Goal: Task Accomplishment & Management: Use online tool/utility

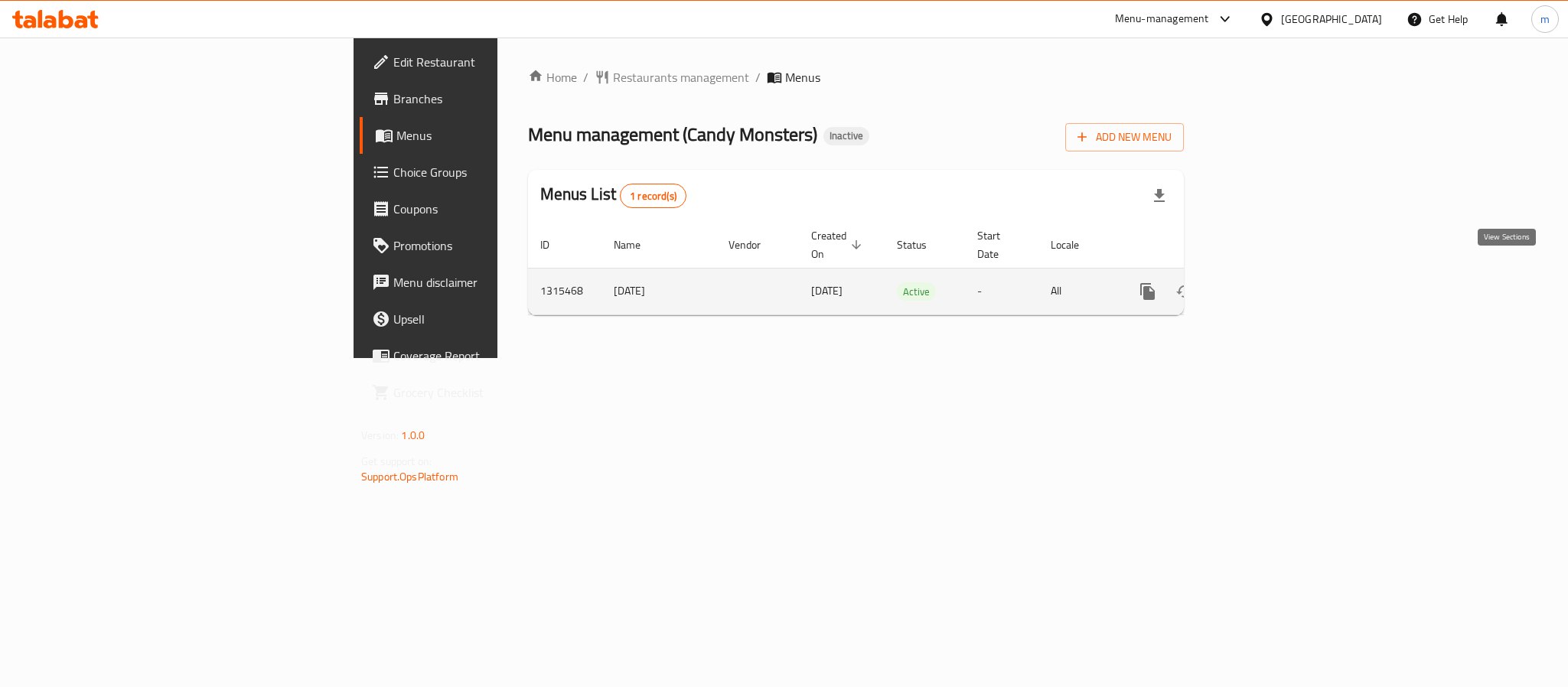
click at [1276, 276] on link "enhanced table" at bounding box center [1257, 291] width 36 height 36
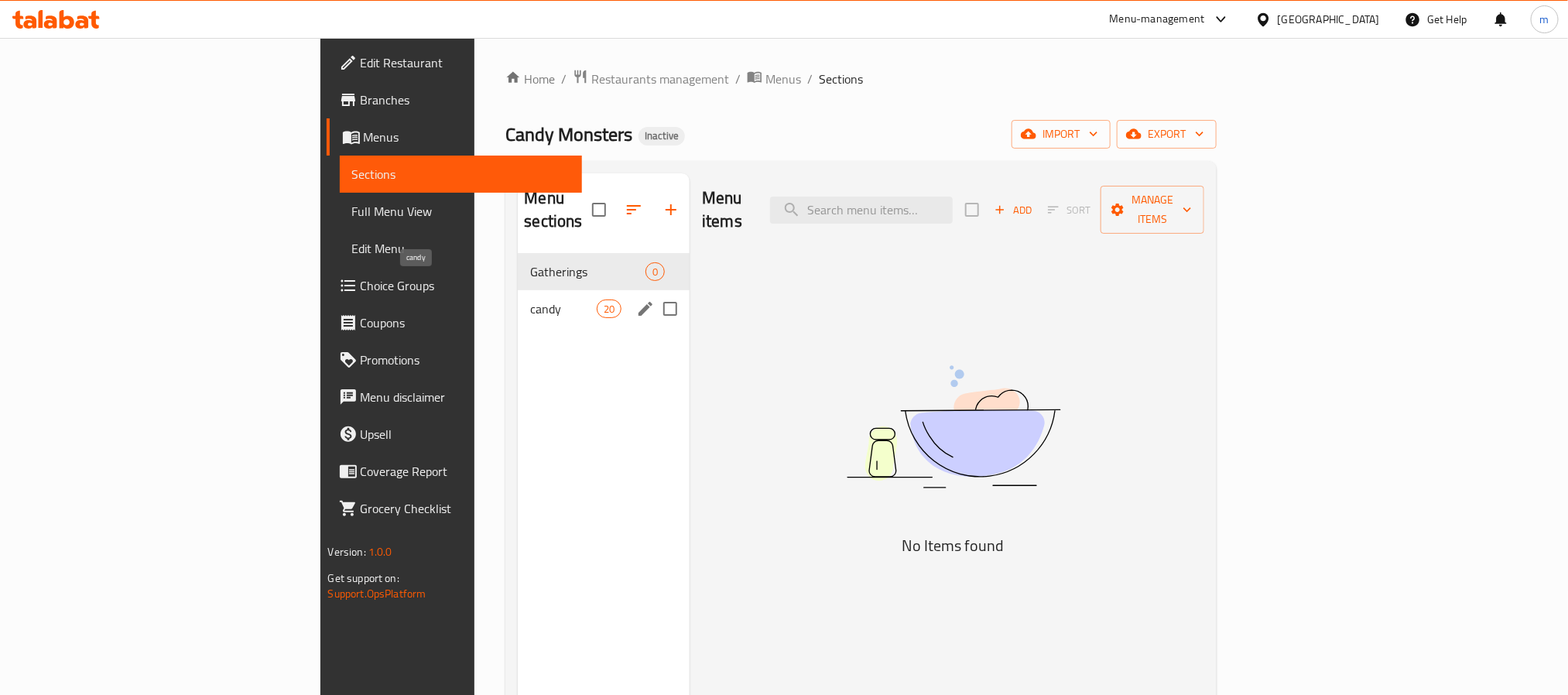
click at [530, 299] on span "candy" at bounding box center [562, 309] width 66 height 19
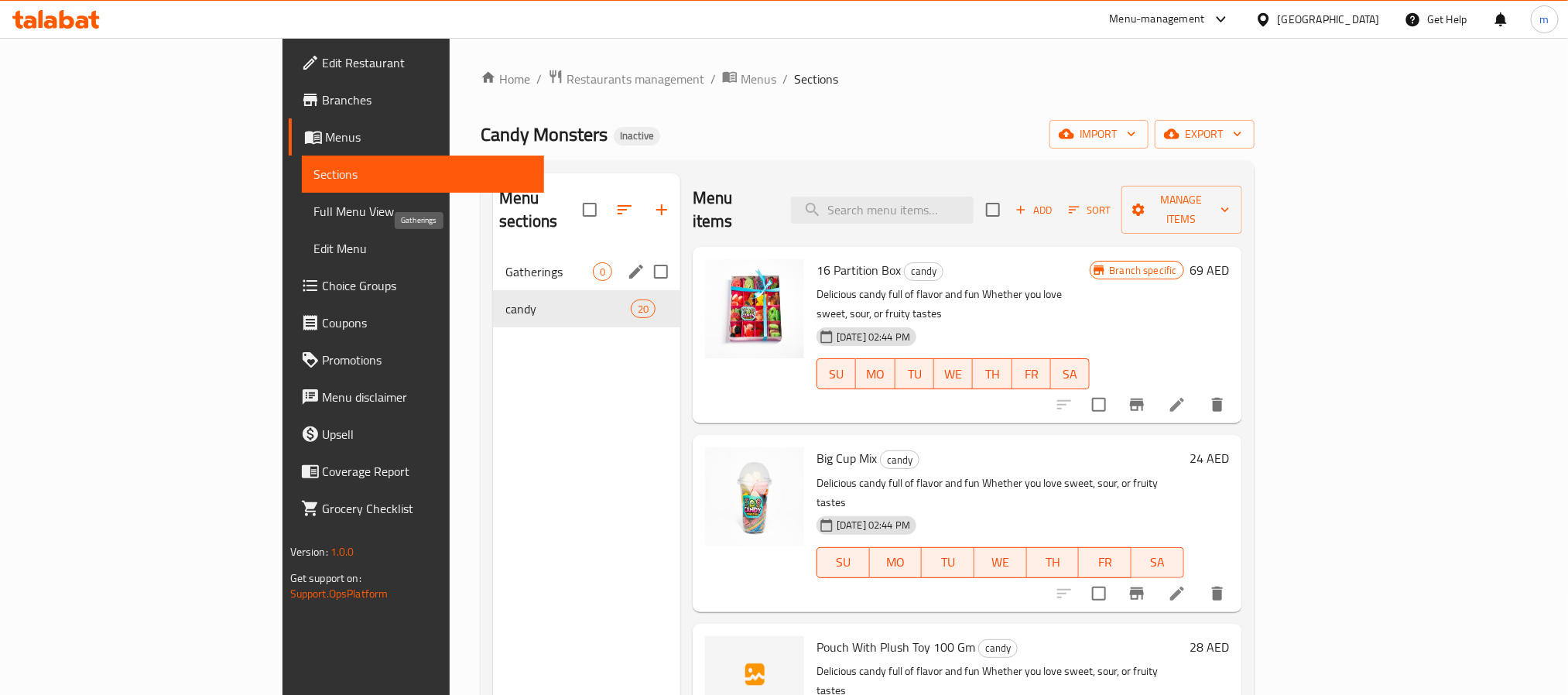
click at [505, 262] on span "Gatherings" at bounding box center [549, 272] width 87 height 19
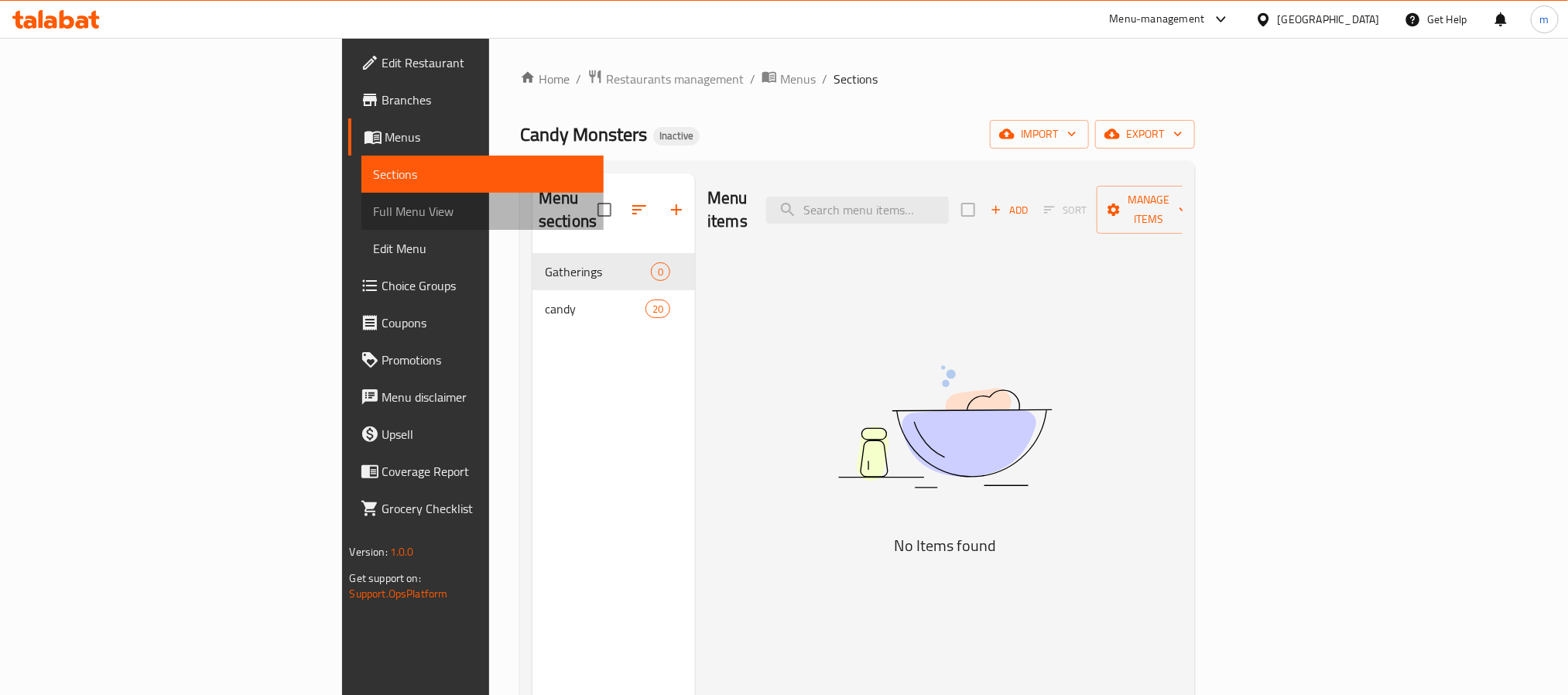
click at [374, 211] on span "Full Menu View" at bounding box center [483, 212] width 218 height 19
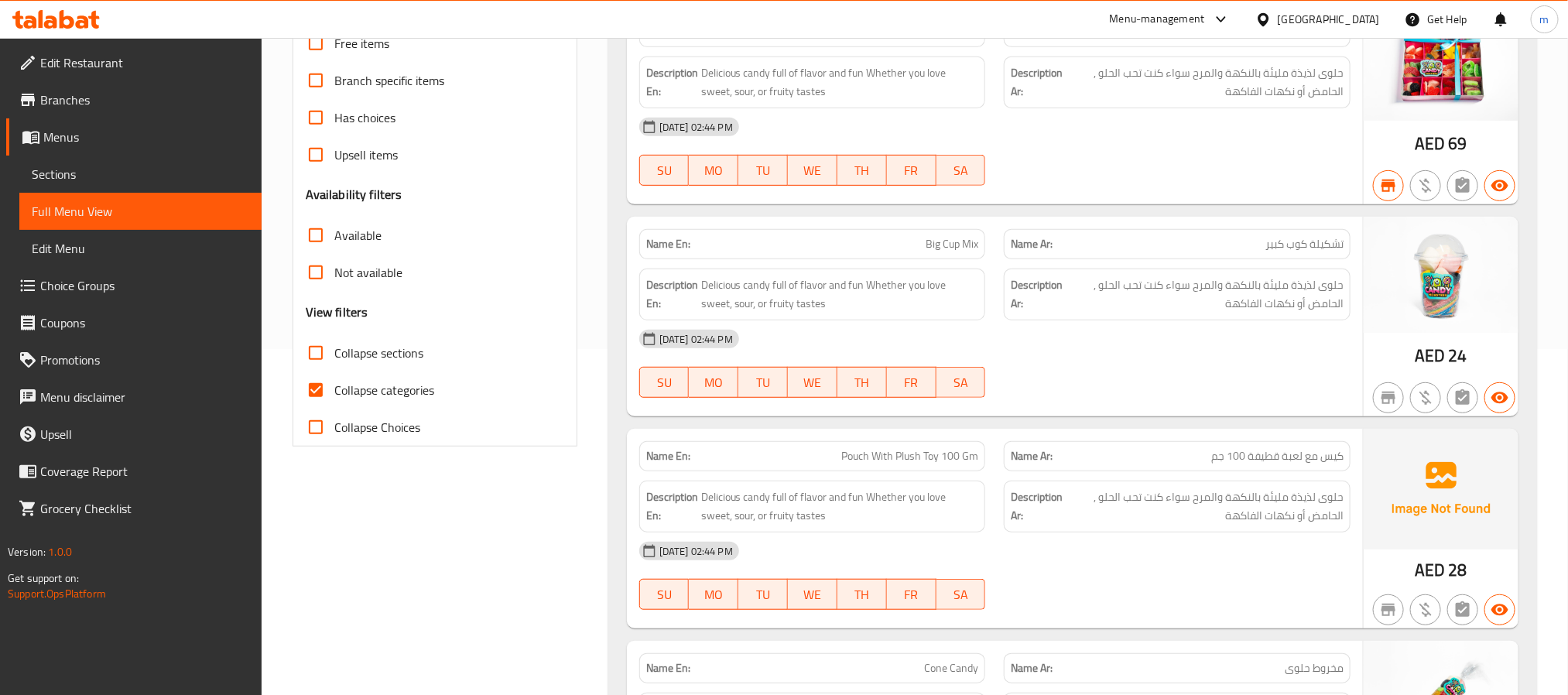
scroll to position [348, 0]
click at [319, 394] on input "Collapse categories" at bounding box center [315, 387] width 37 height 37
checkbox input "false"
click at [319, 356] on input "Collapse sections" at bounding box center [315, 350] width 37 height 37
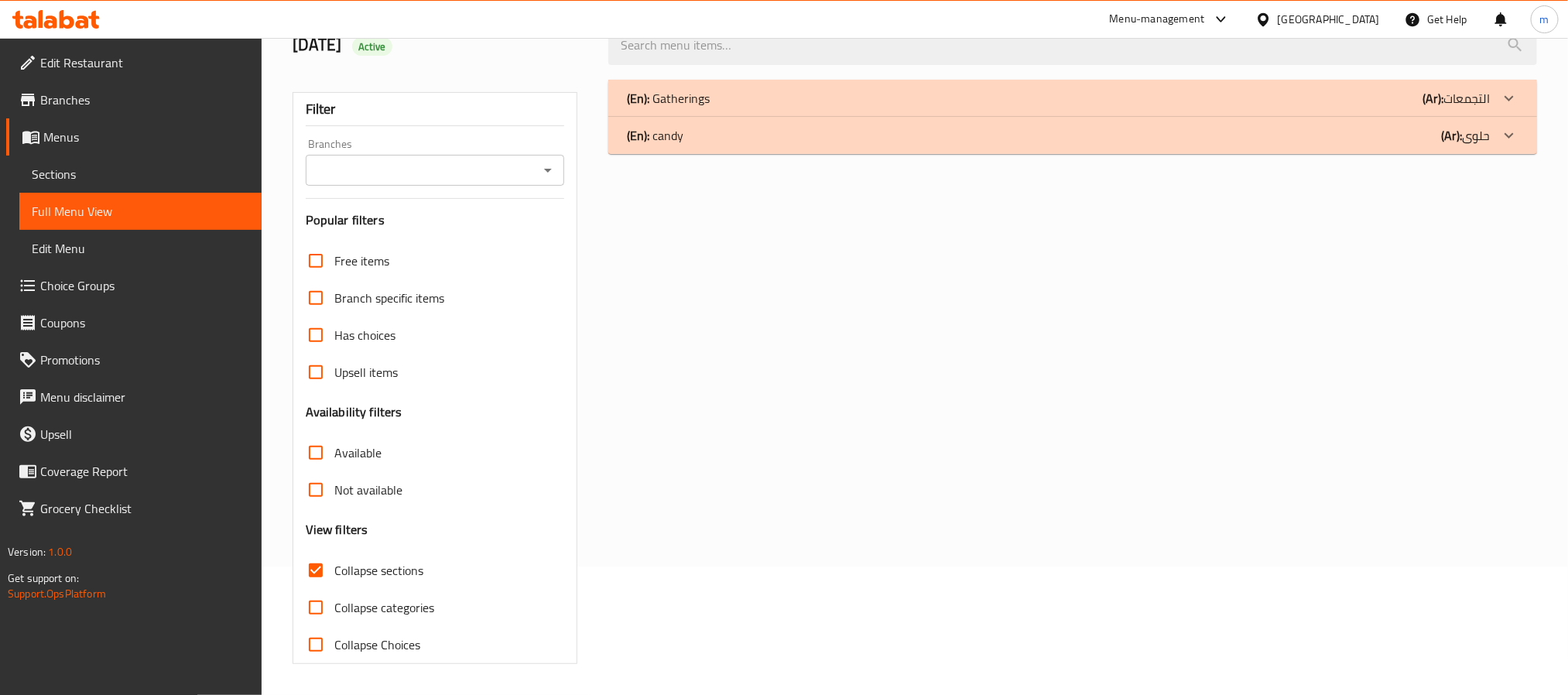
scroll to position [130, 0]
click at [311, 573] on input "Collapse sections" at bounding box center [315, 570] width 37 height 37
checkbox input "false"
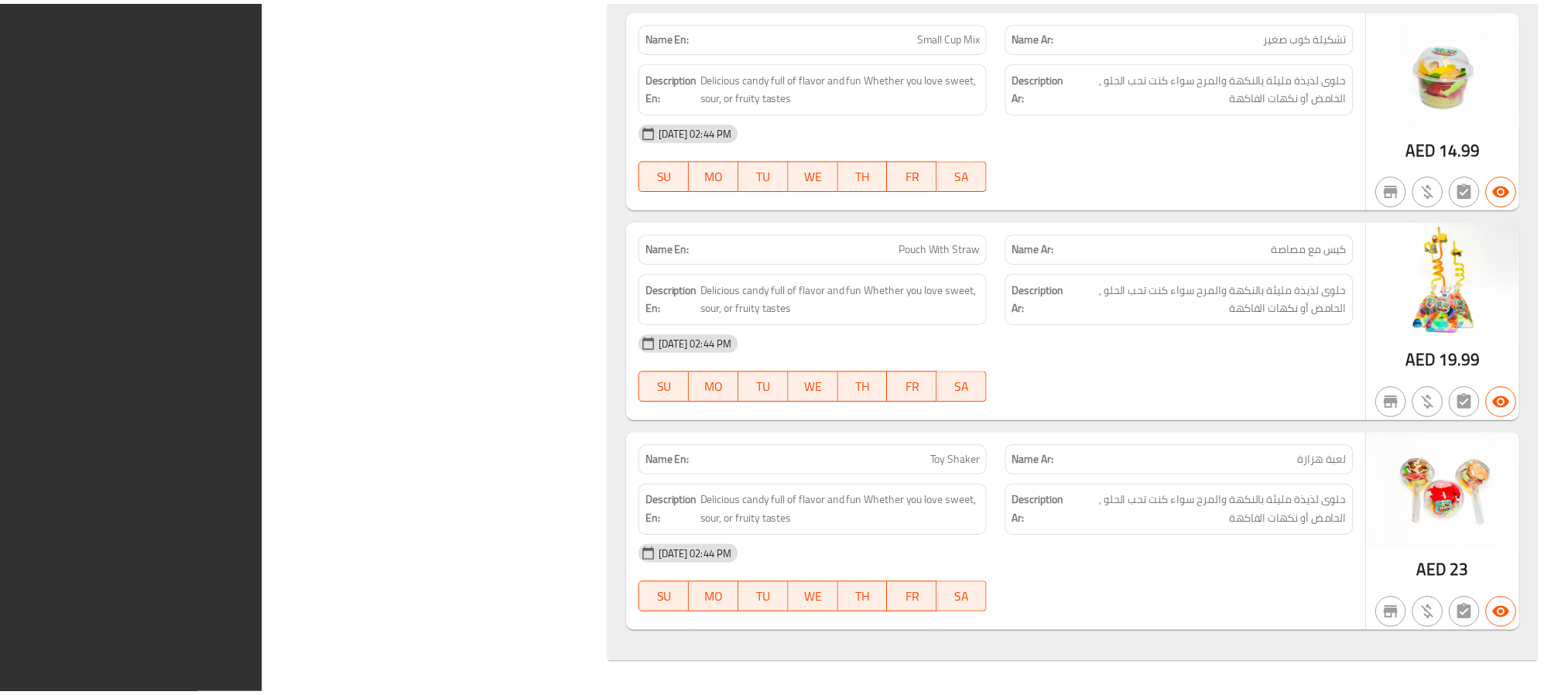
scroll to position [0, 0]
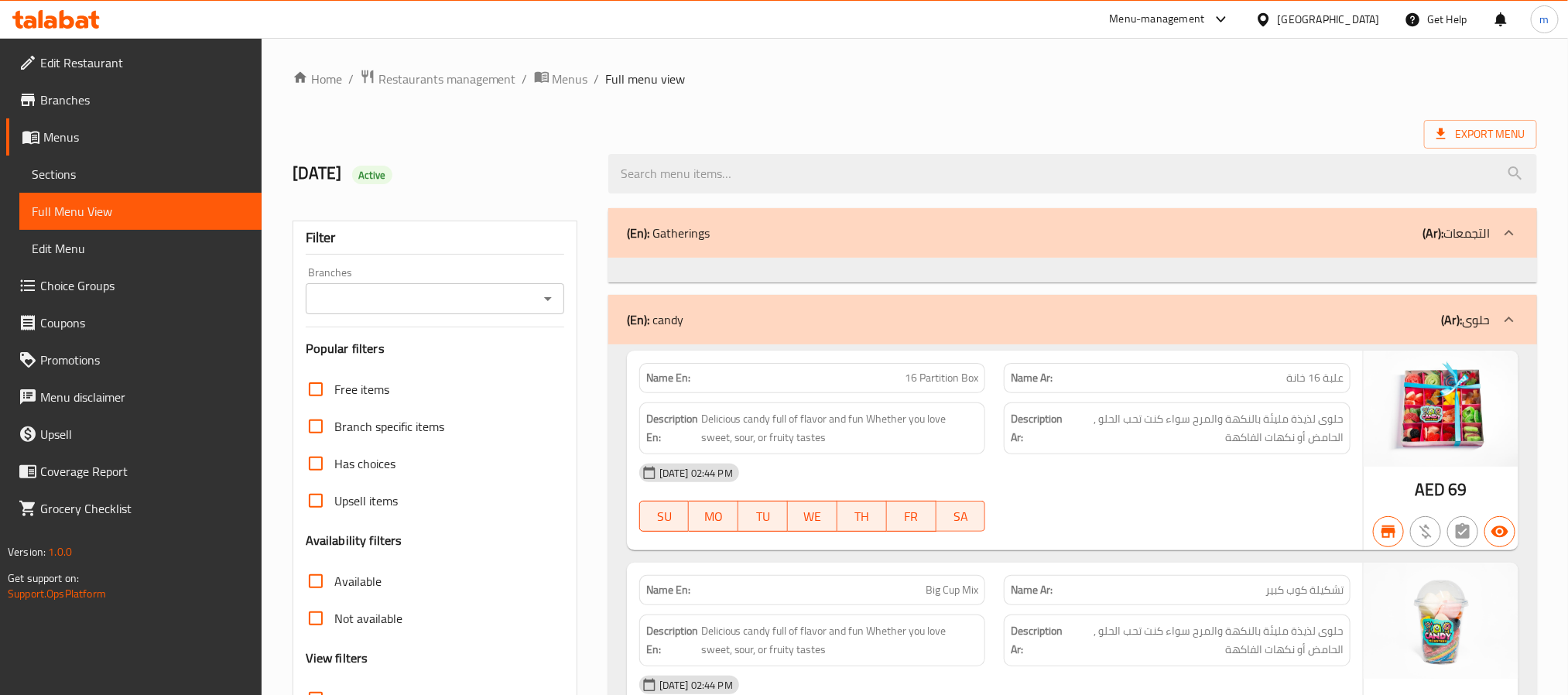
click at [70, 100] on span "Branches" at bounding box center [145, 100] width 209 height 19
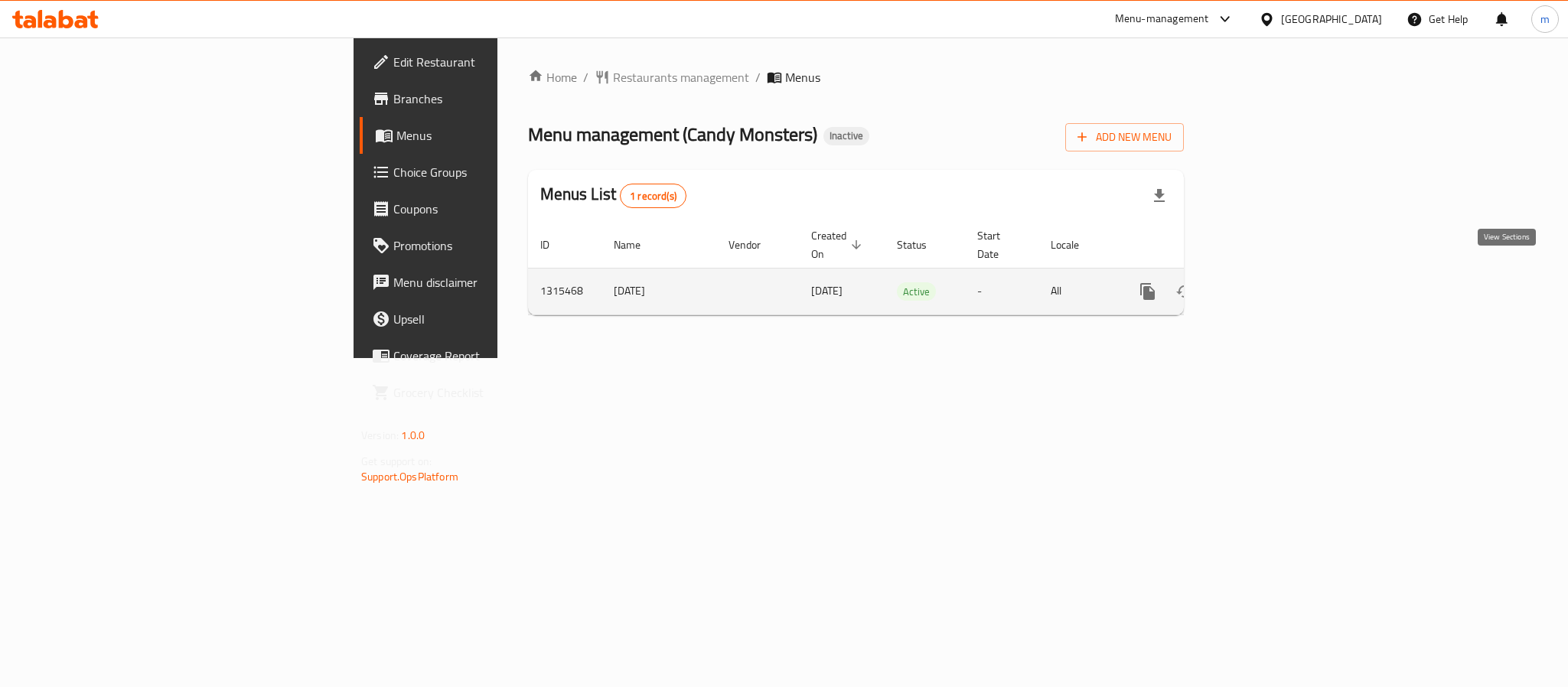
click at [1267, 282] on icon "enhanced table" at bounding box center [1258, 291] width 19 height 19
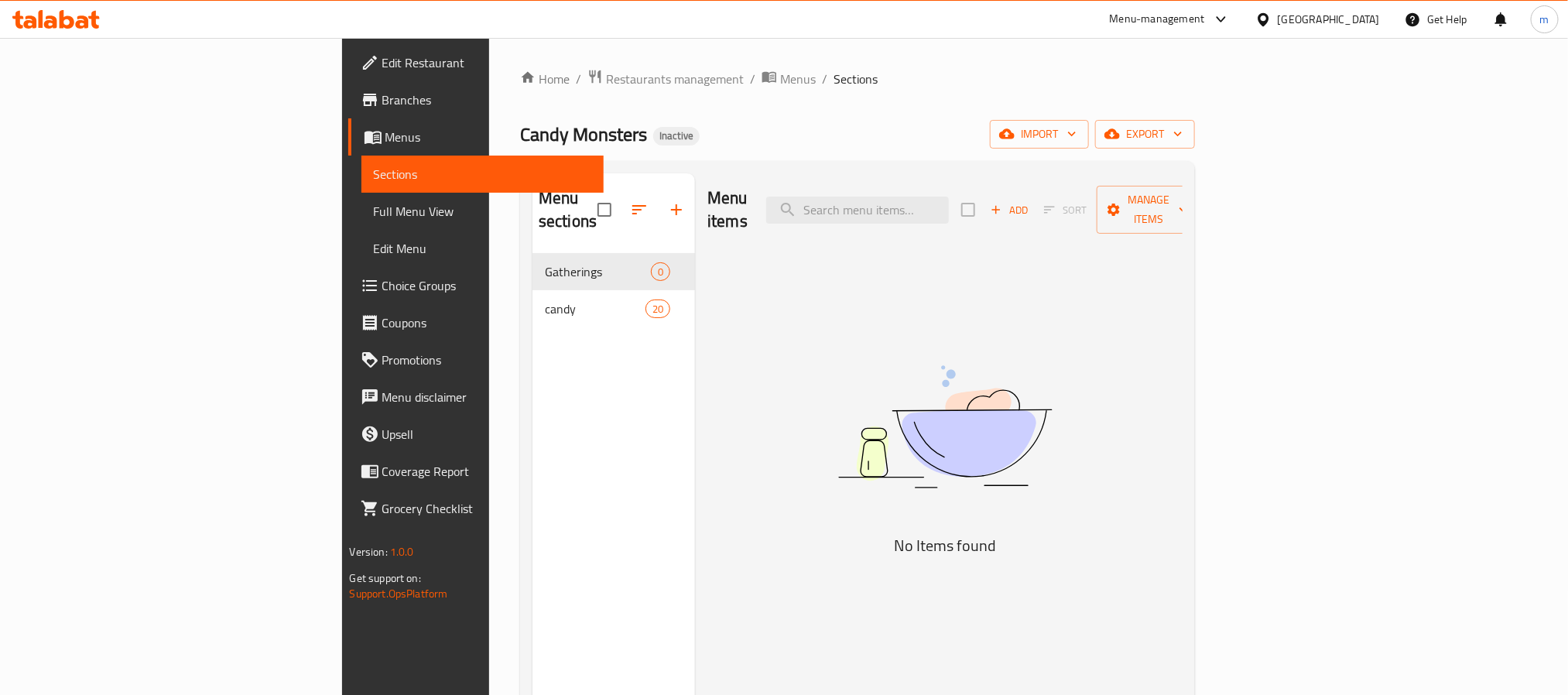
click at [374, 207] on span "Full Menu View" at bounding box center [483, 212] width 218 height 19
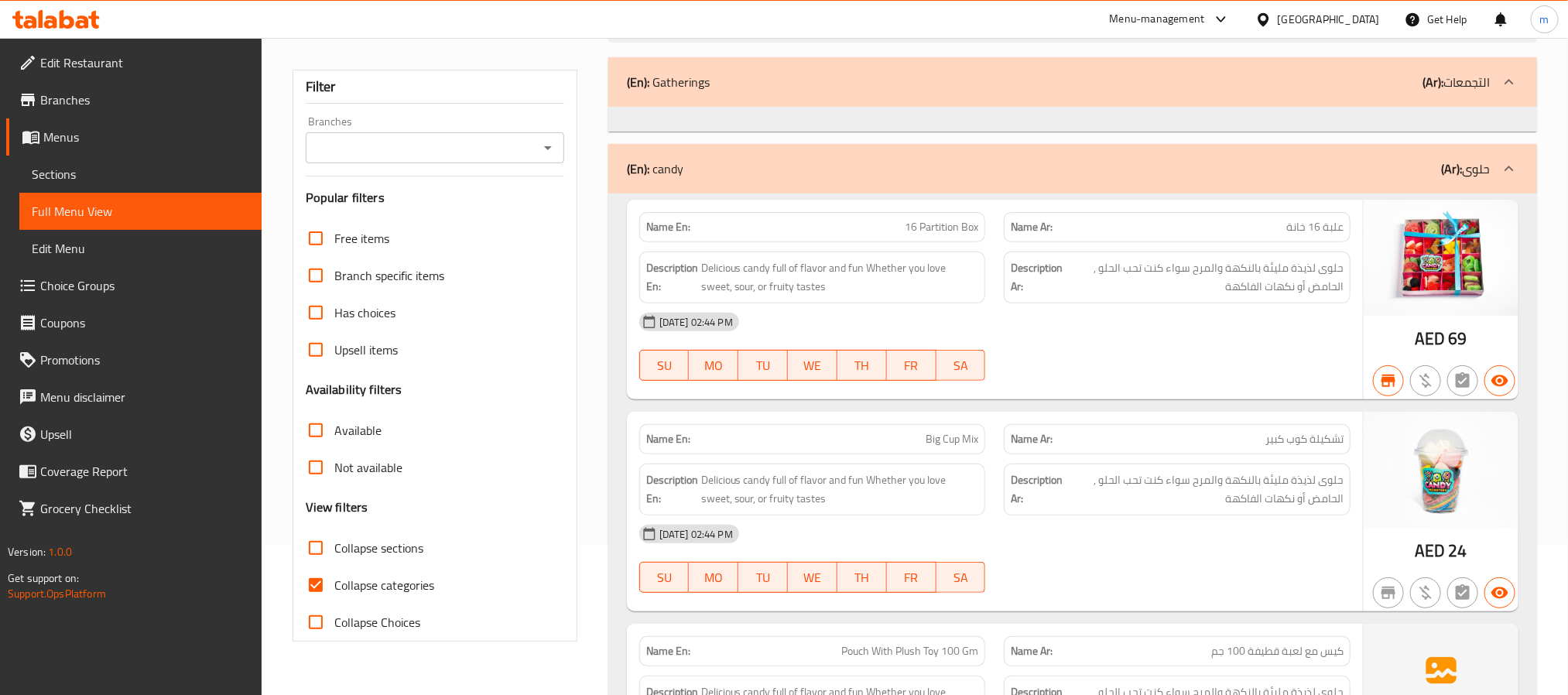
scroll to position [144, 0]
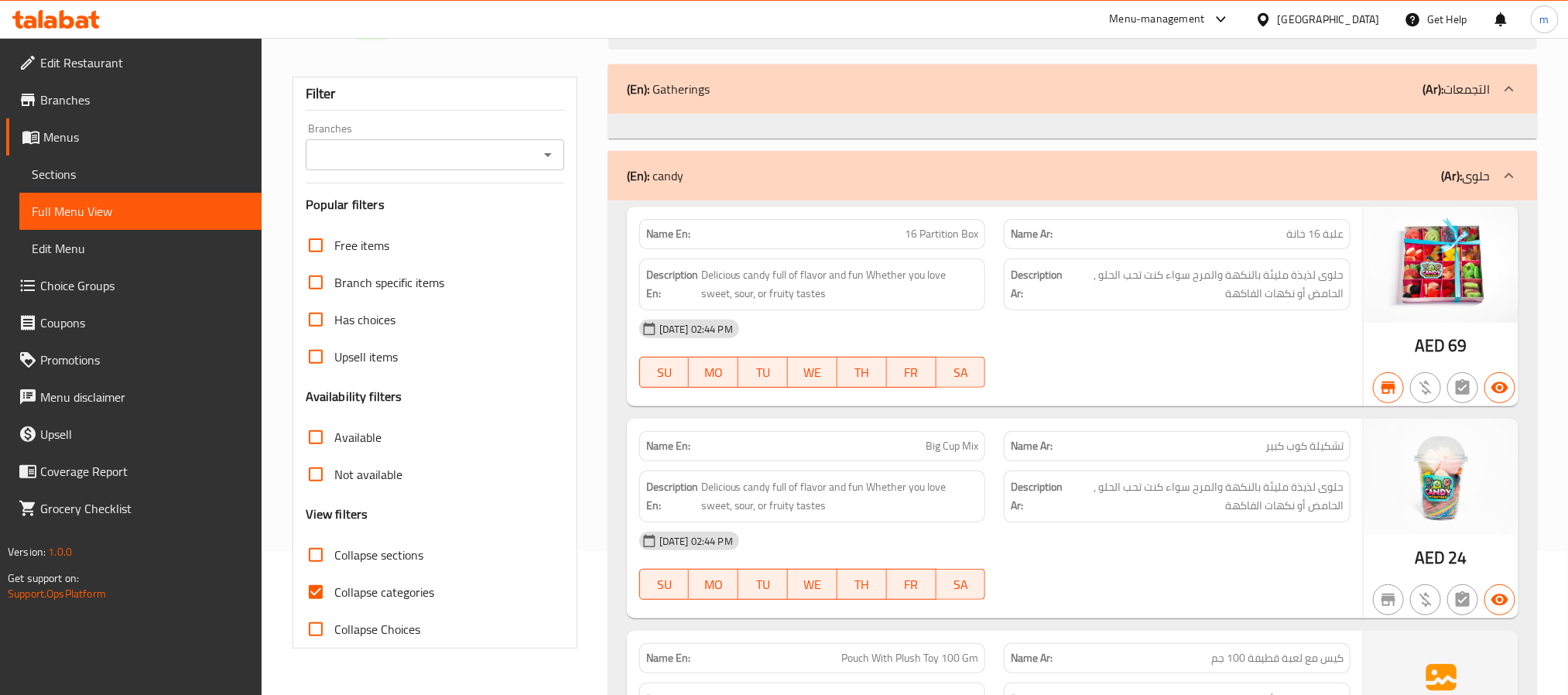
click at [318, 595] on input "Collapse categories" at bounding box center [315, 591] width 37 height 37
checkbox input "false"
click at [323, 548] on input "Collapse sections" at bounding box center [315, 554] width 37 height 37
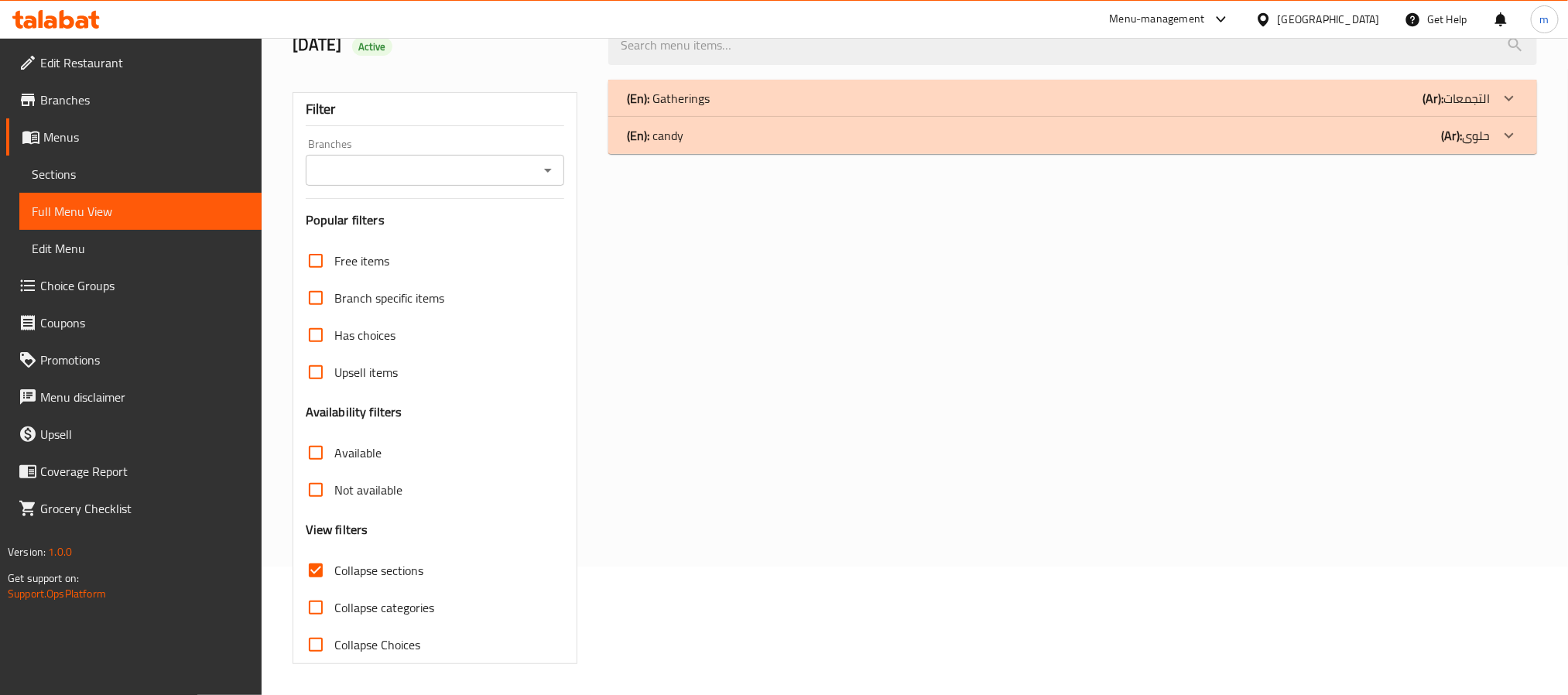
scroll to position [130, 0]
click at [316, 567] on input "Collapse sections" at bounding box center [315, 570] width 37 height 37
checkbox input "false"
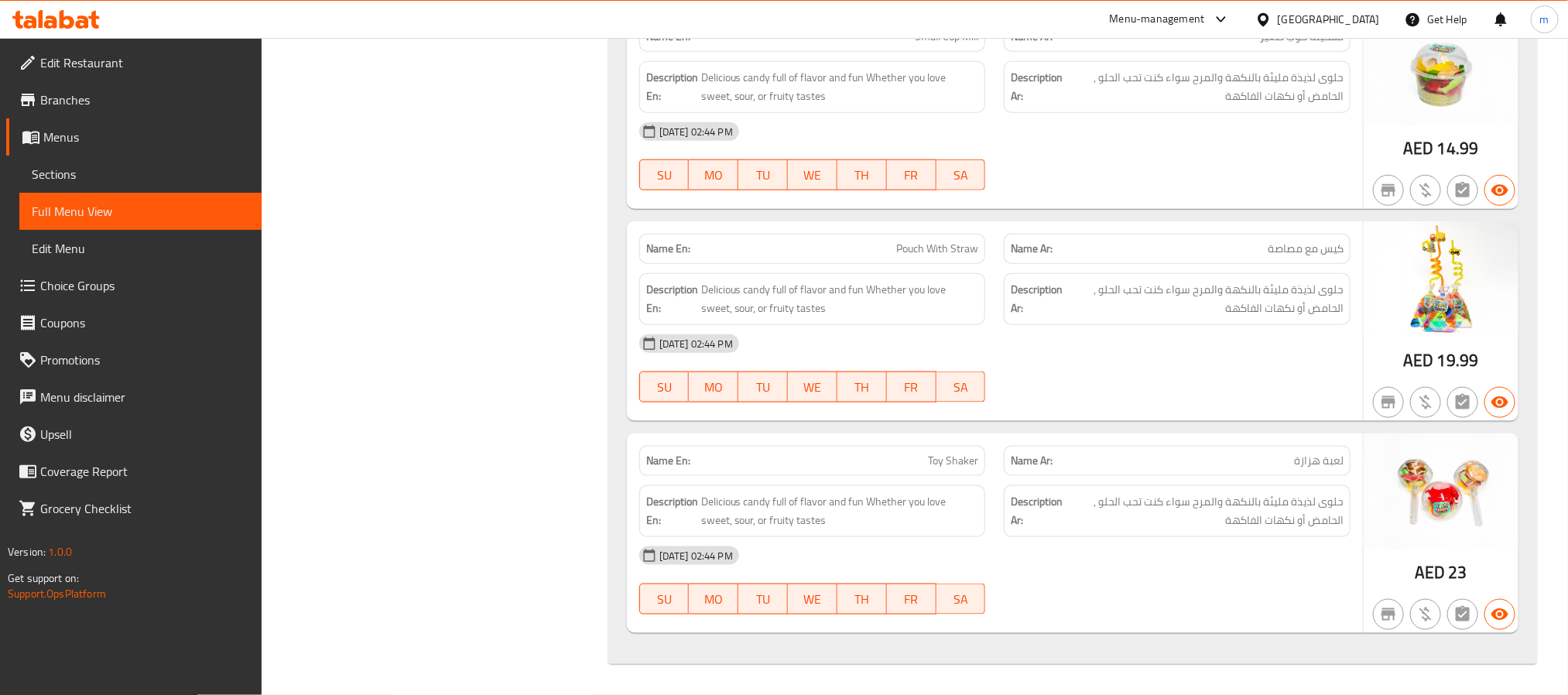
scroll to position [3973, 0]
